Goal: Check status: Check status

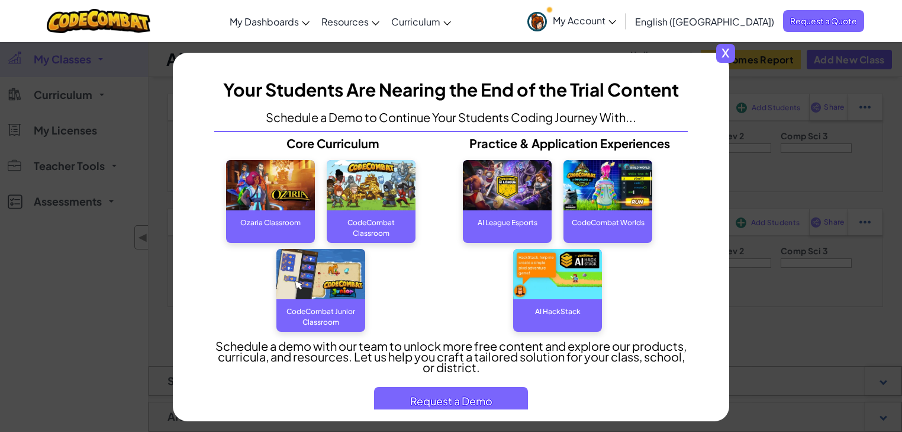
click at [727, 56] on span "x" at bounding box center [725, 53] width 19 height 19
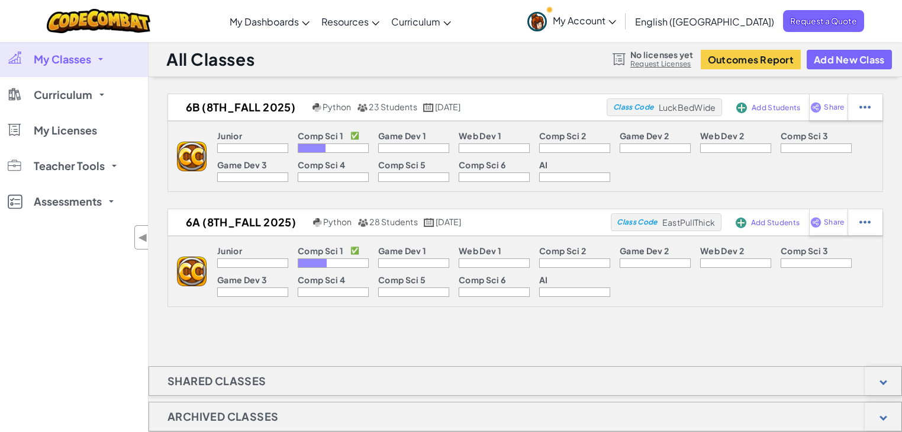
click at [318, 263] on div at bounding box center [312, 263] width 28 height 8
click at [321, 250] on p "Comp Sci 1" at bounding box center [321, 250] width 46 height 9
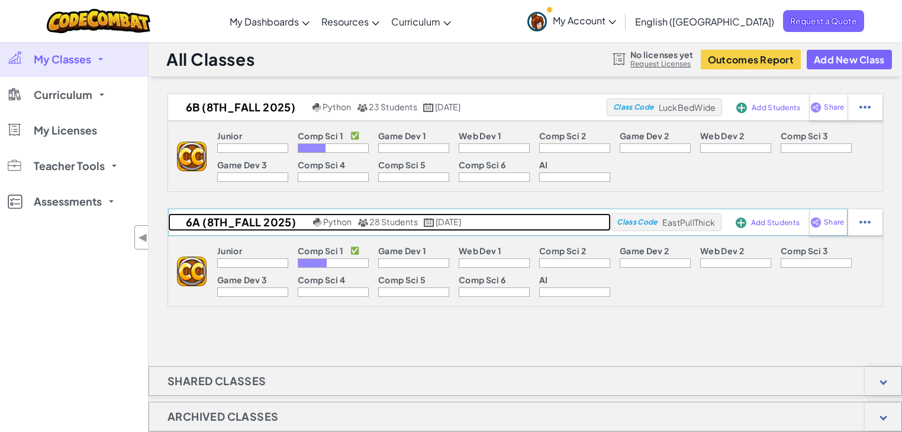
click at [392, 220] on span "28 Students" at bounding box center [393, 221] width 49 height 11
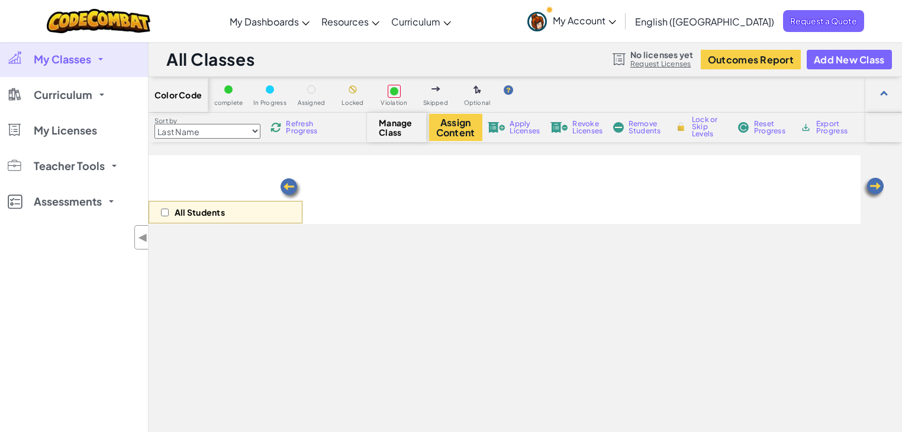
select select "560f1a9f22961295f9427742"
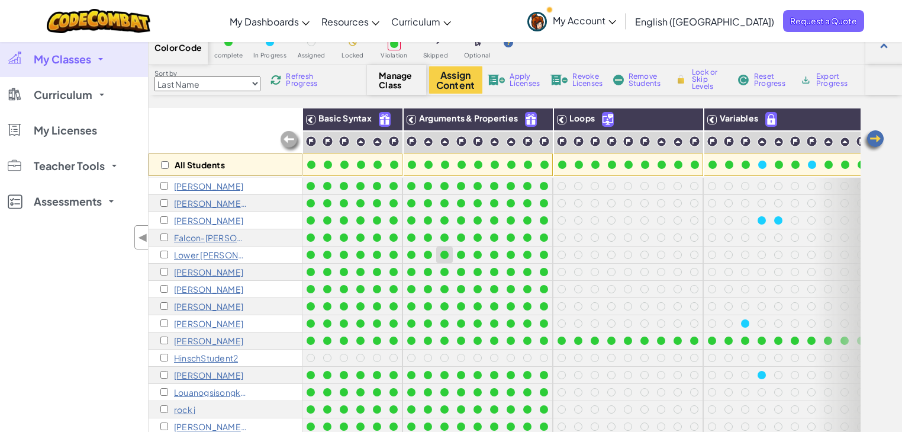
scroll to position [95, 0]
